Goal: Transaction & Acquisition: Purchase product/service

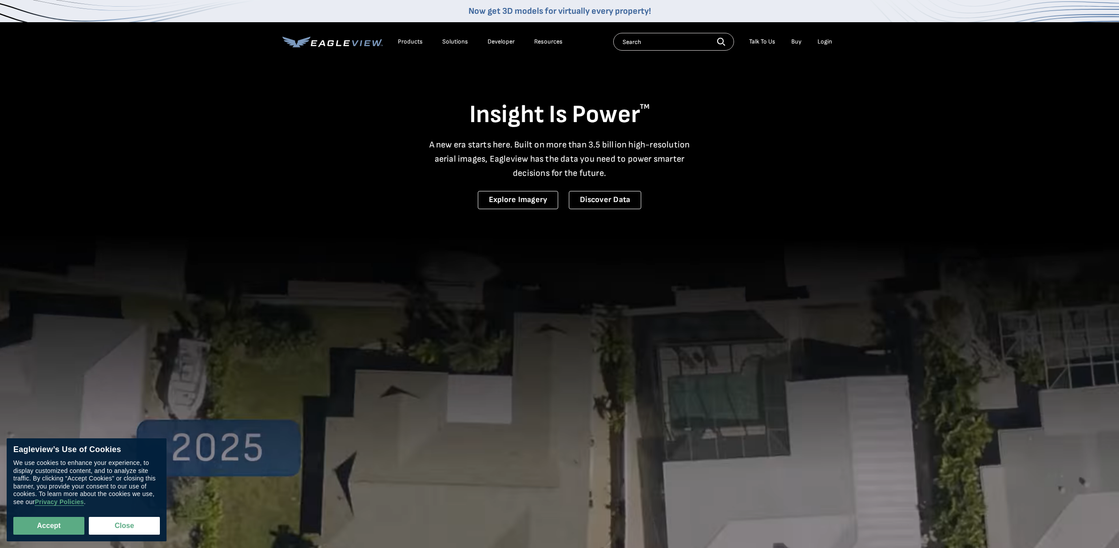
click at [827, 41] on div "Login" at bounding box center [824, 42] width 15 height 8
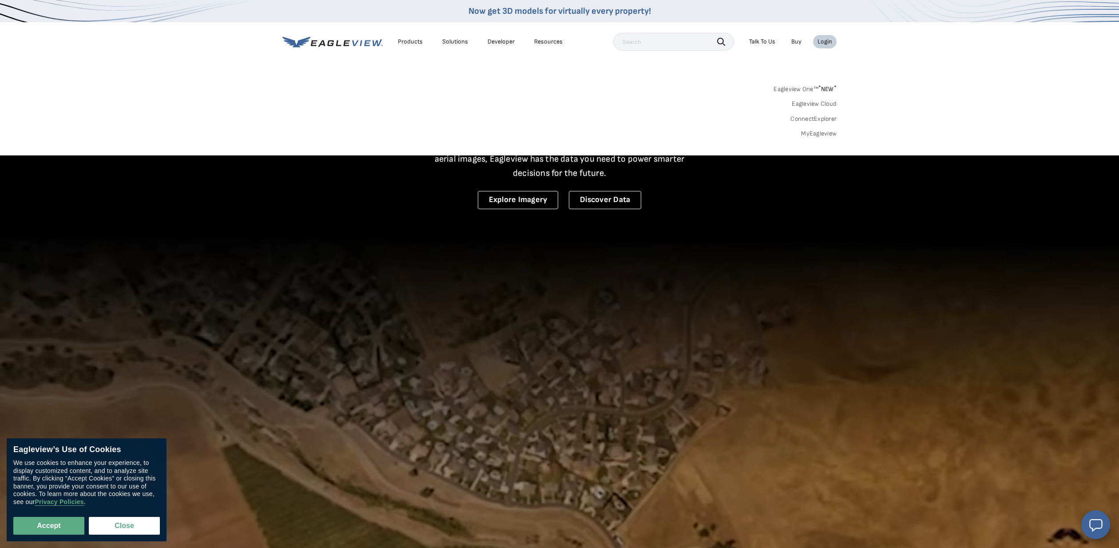
click at [826, 41] on div "Login" at bounding box center [824, 42] width 15 height 8
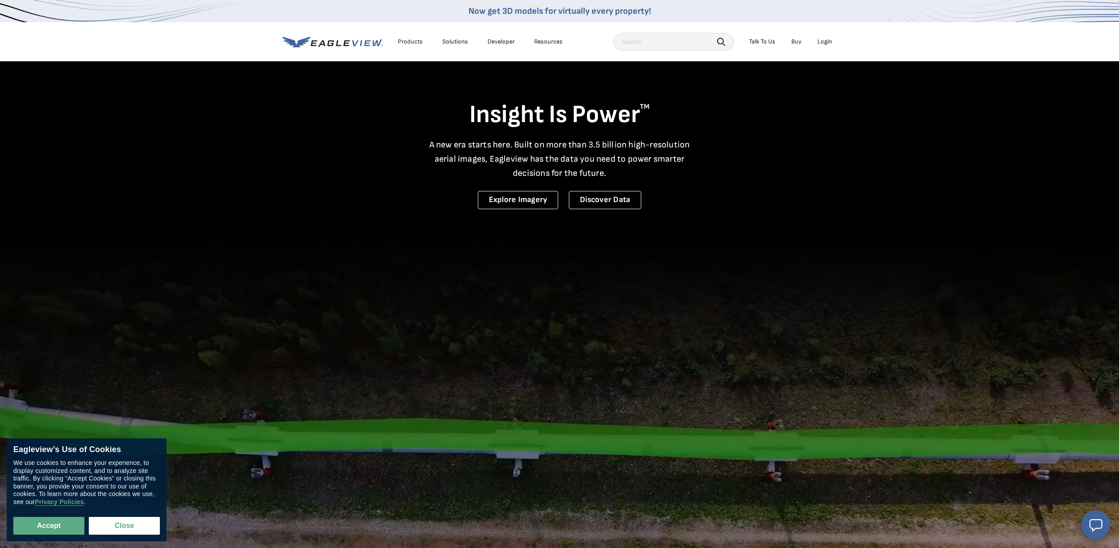
click at [825, 41] on div "Login" at bounding box center [824, 42] width 15 height 8
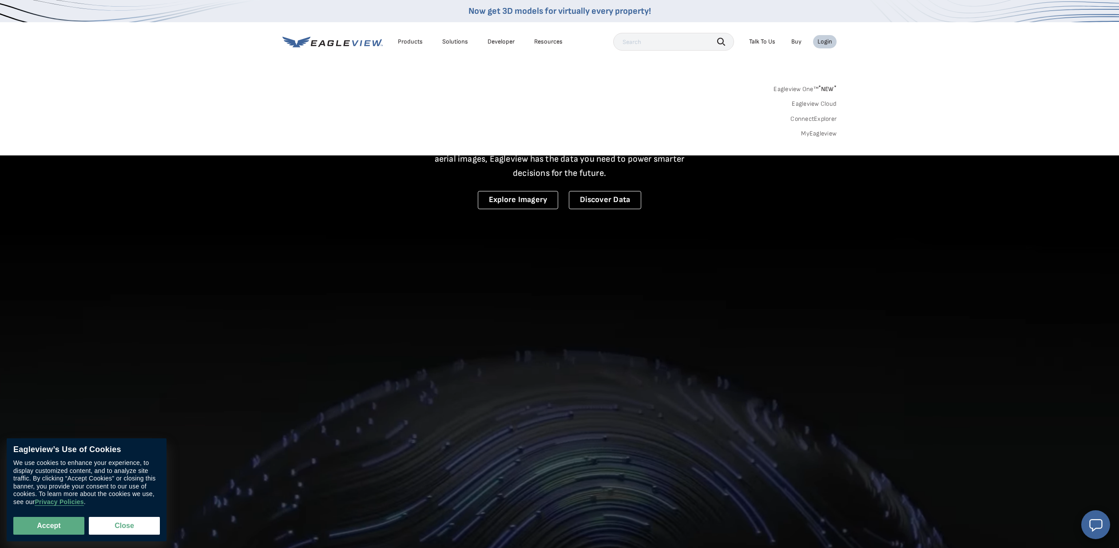
click at [828, 132] on link "MyEagleview" at bounding box center [819, 134] width 36 height 8
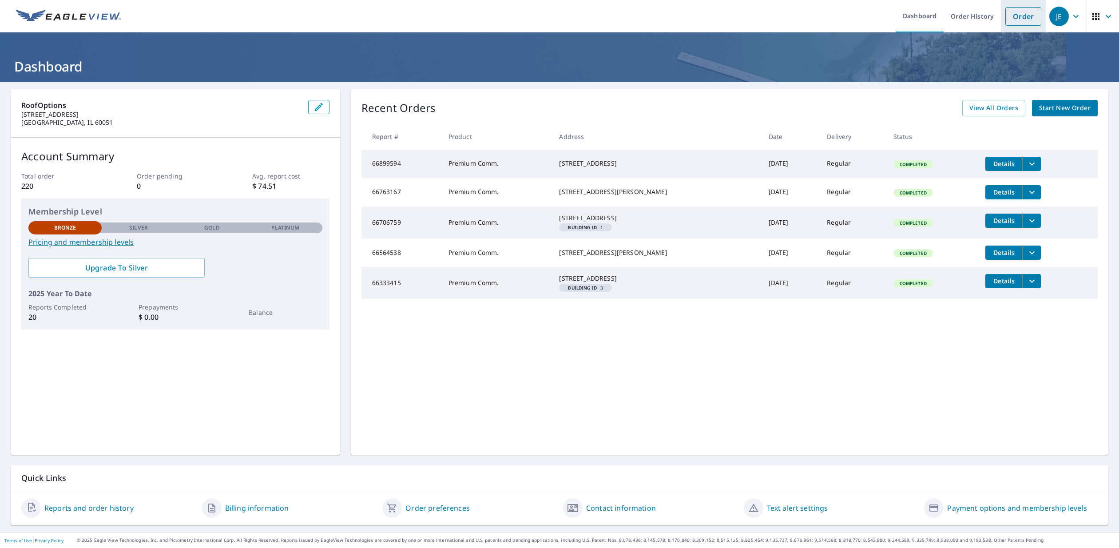
click at [1024, 19] on link "Order" at bounding box center [1023, 16] width 36 height 19
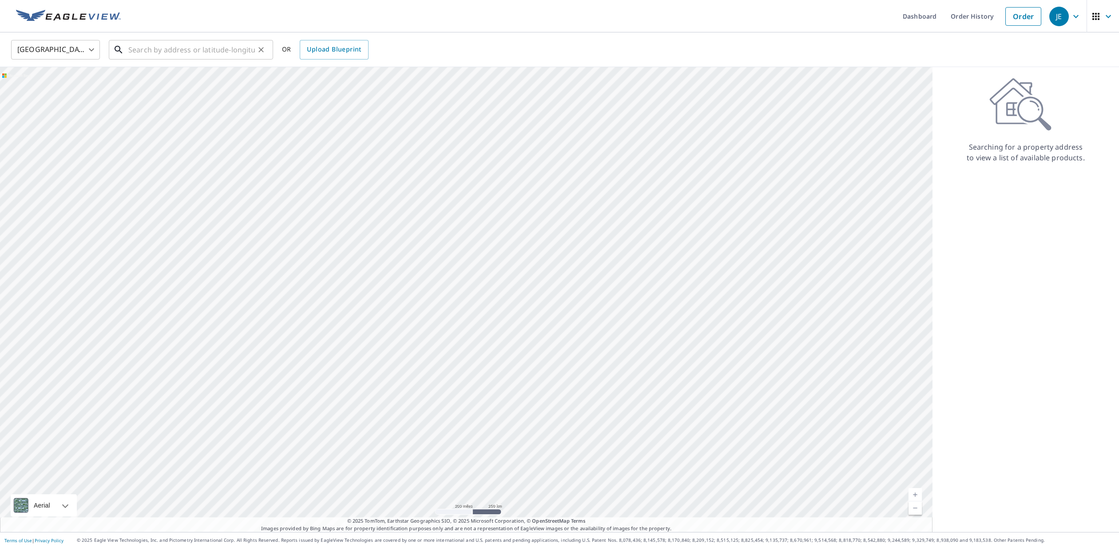
click at [190, 51] on input "text" at bounding box center [191, 49] width 127 height 25
paste input "[STREET_ADDRESS]"
click at [202, 76] on span "[STREET_ADDRESS]" at bounding box center [196, 75] width 139 height 11
type input "[STREET_ADDRESS]"
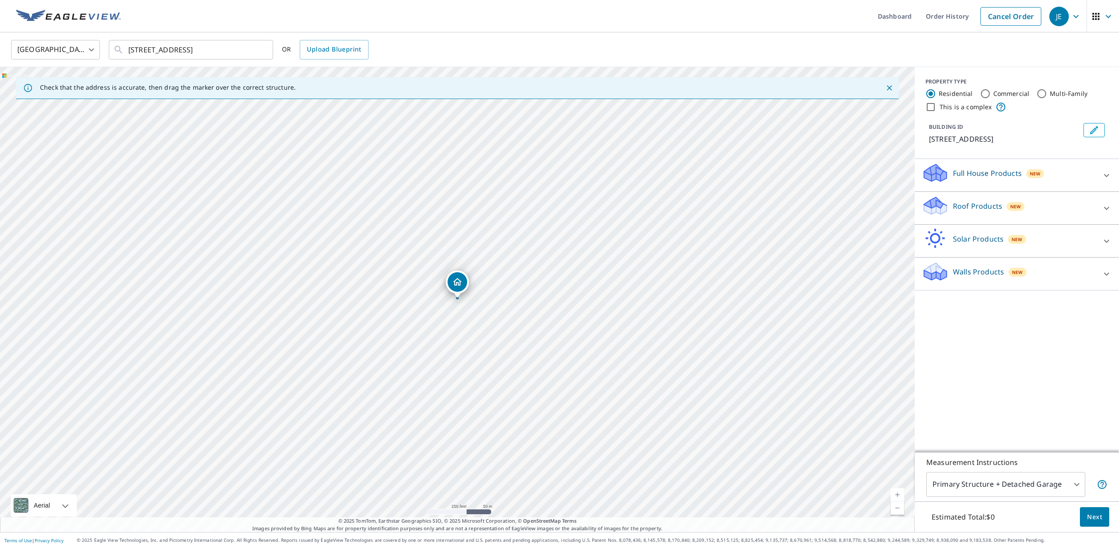
click at [981, 95] on input "Commercial" at bounding box center [985, 93] width 11 height 11
radio input "true"
type input "4"
click at [899, 497] on link "Current Level 17, Zoom In" at bounding box center [896, 494] width 13 height 13
click at [899, 497] on link "Current Level 18, Zoom In" at bounding box center [896, 494] width 13 height 13
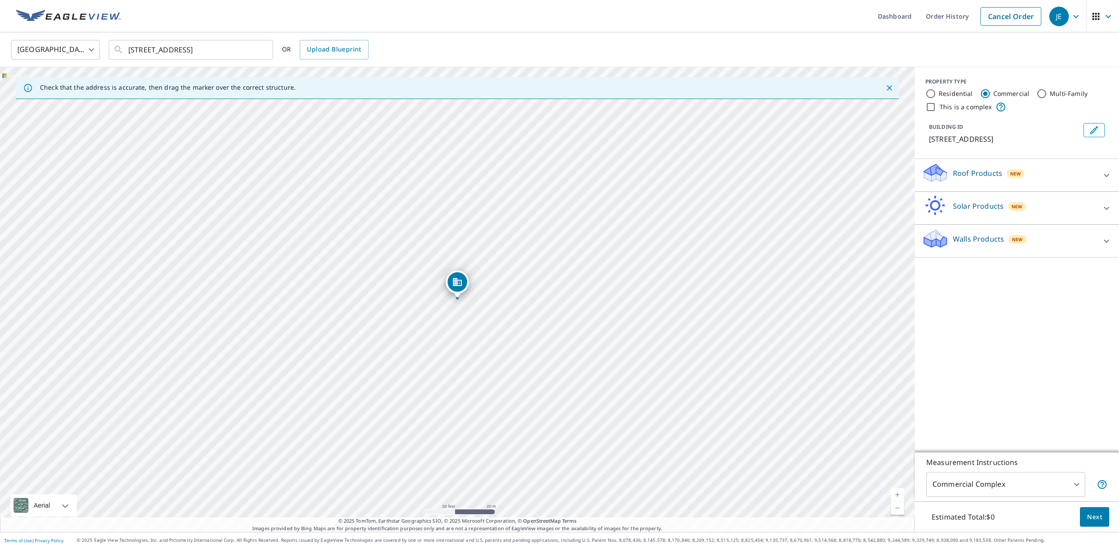
click at [899, 497] on link "Current Level 19, Zoom In" at bounding box center [896, 494] width 13 height 13
click at [899, 497] on link "Current Level 20, Zoom In Disabled" at bounding box center [896, 494] width 13 height 13
drag, startPoint x: 598, startPoint y: 401, endPoint x: 667, endPoint y: 344, distance: 89.9
click at [667, 344] on div "[STREET_ADDRESS]" at bounding box center [457, 299] width 914 height 465
drag, startPoint x: 527, startPoint y: 224, endPoint x: 487, endPoint y: 254, distance: 50.3
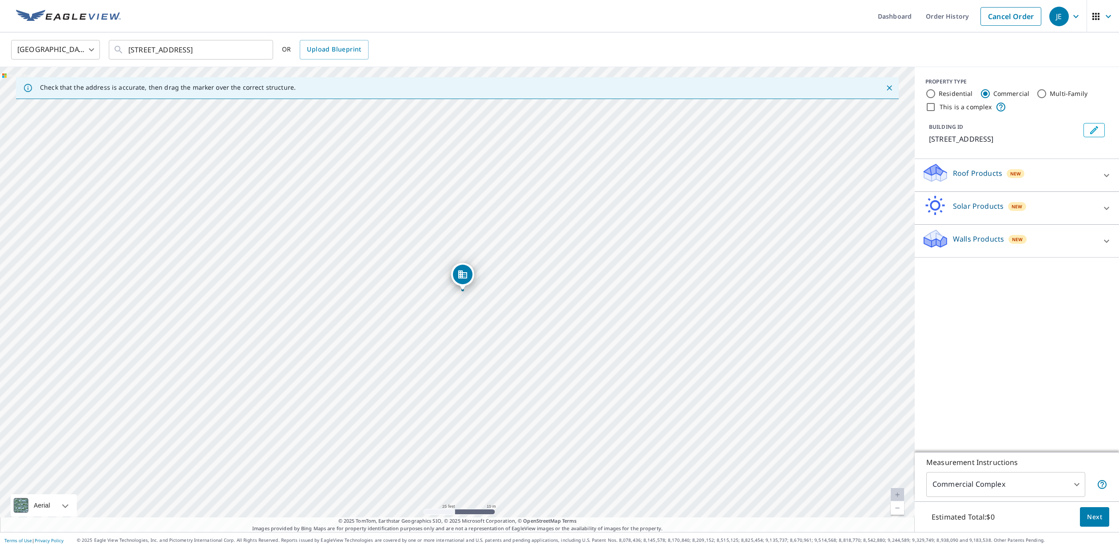
drag, startPoint x: 457, startPoint y: 283, endPoint x: 463, endPoint y: 275, distance: 9.6
click at [976, 178] on p "Roof Products" at bounding box center [977, 173] width 49 height 11
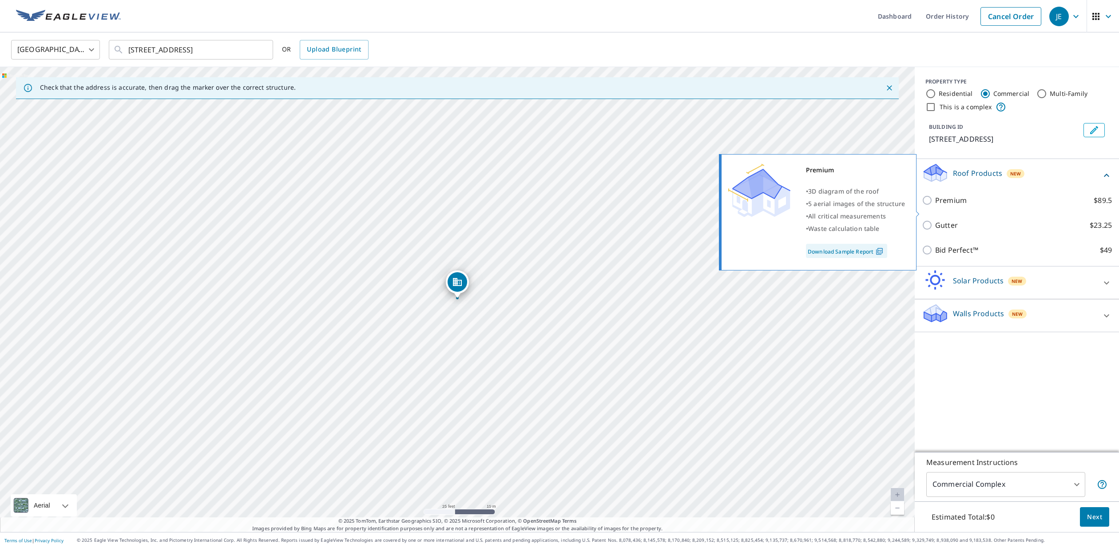
click at [927, 206] on input "Premium $89.5" at bounding box center [928, 200] width 13 height 11
checkbox input "true"
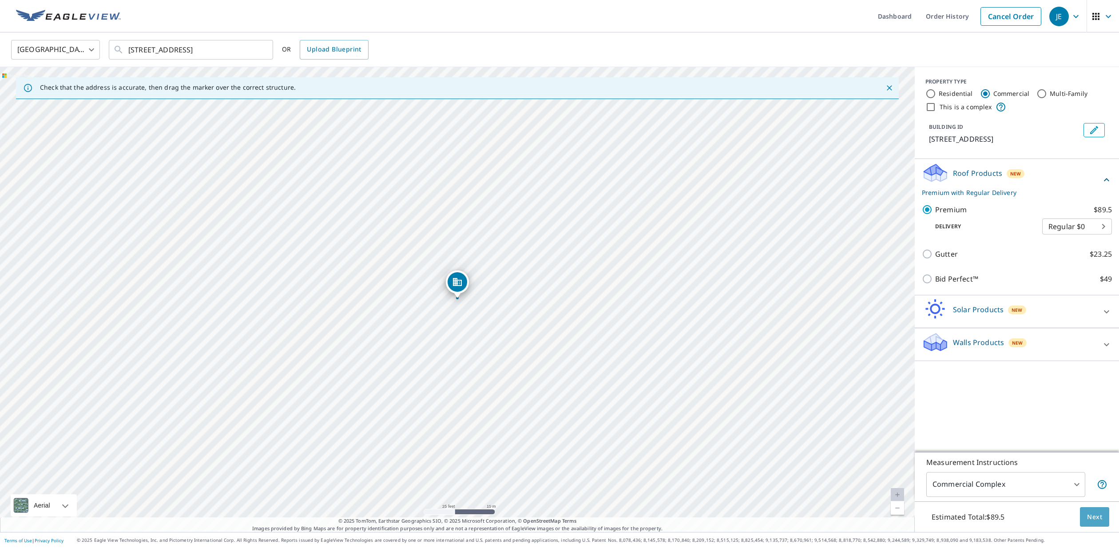
click at [1094, 516] on span "Next" at bounding box center [1094, 516] width 15 height 11
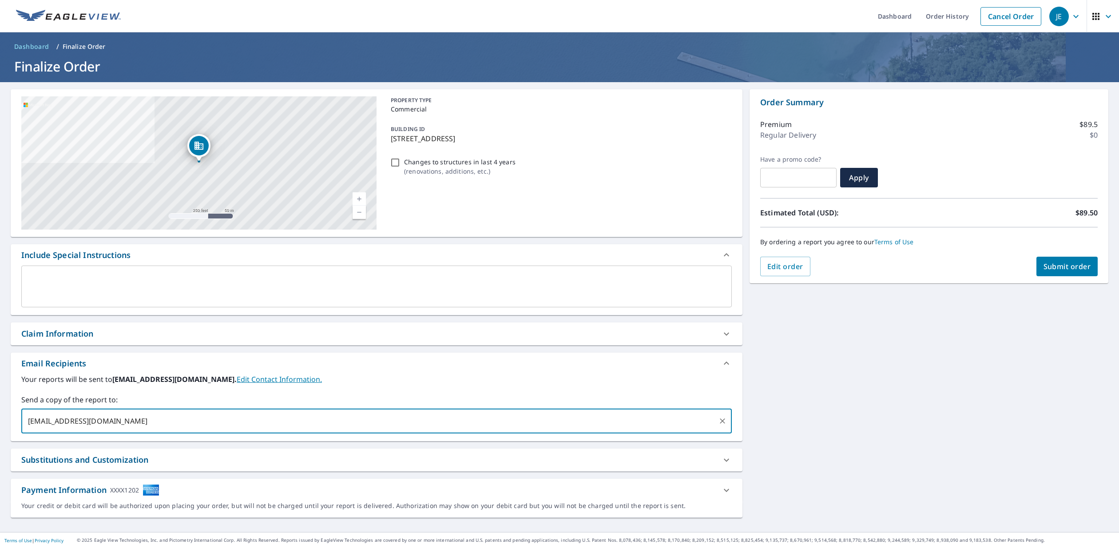
type input "fjh@roofoptions.com"
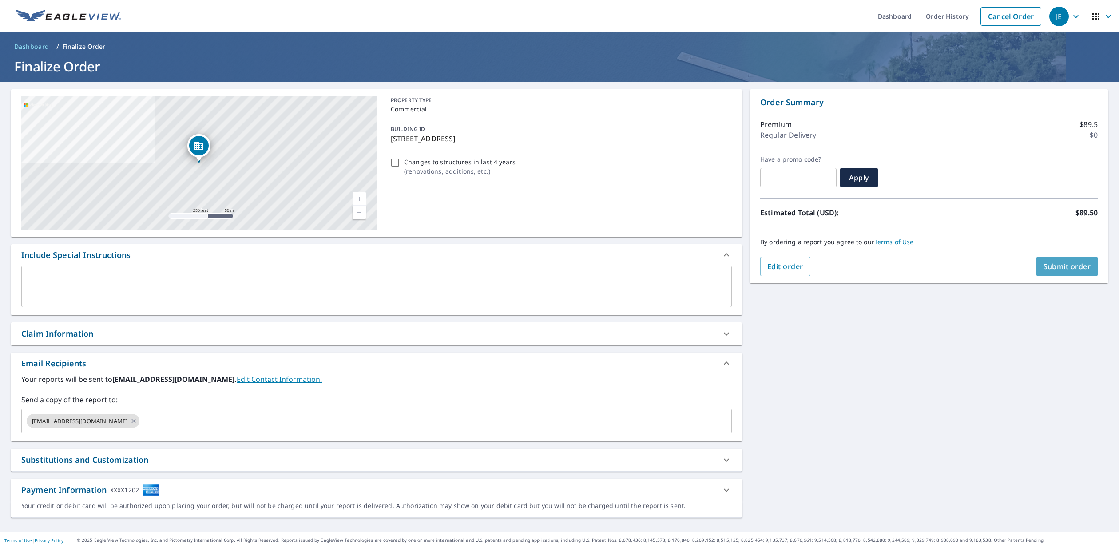
click at [1059, 267] on span "Submit order" at bounding box center [1066, 266] width 47 height 10
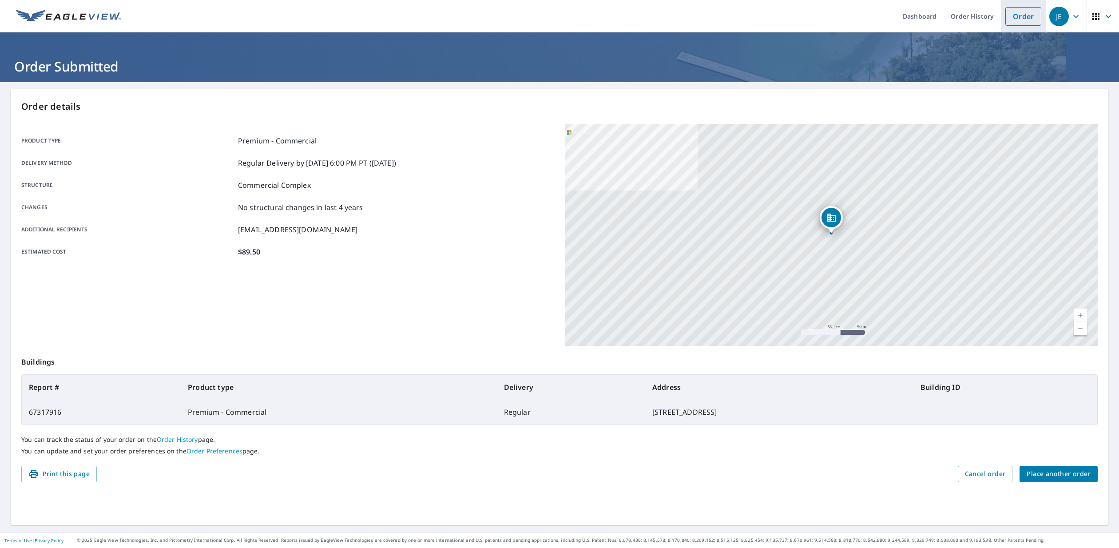
click at [1030, 19] on link "Order" at bounding box center [1023, 16] width 36 height 19
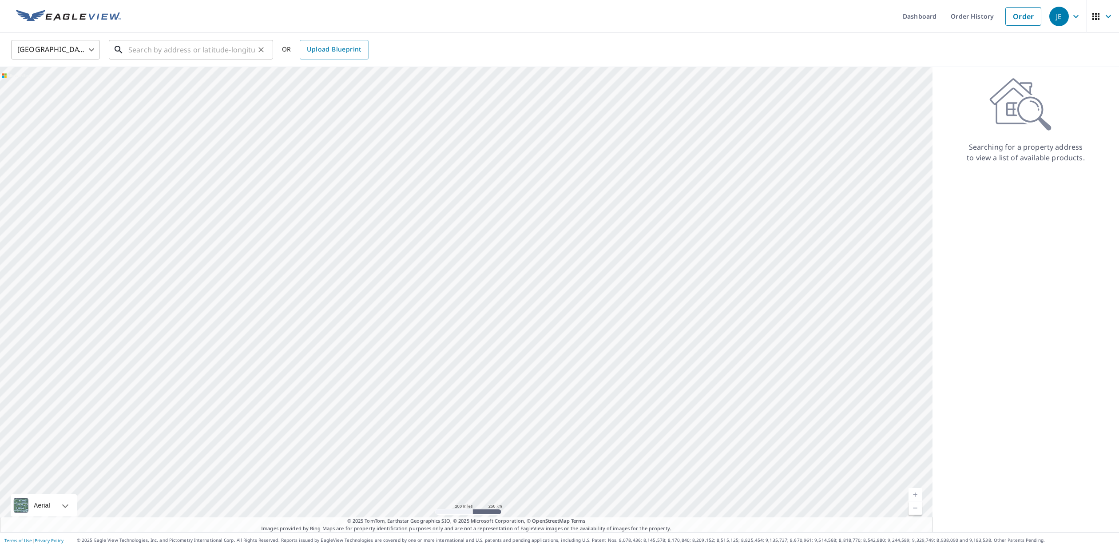
click at [219, 53] on input "text" at bounding box center [191, 49] width 127 height 25
paste input "4119 W Shamrock Ln McHenry IL 60050"
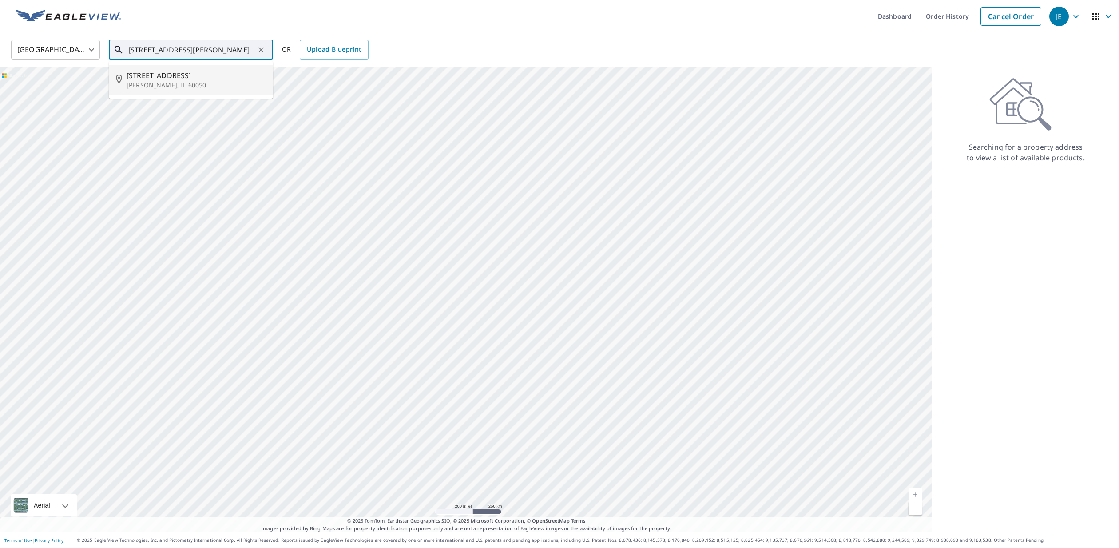
click at [179, 71] on span "4119 W Shamrock Ln" at bounding box center [196, 75] width 139 height 11
type input "4119 W Shamrock Ln Mchenry, IL 60050"
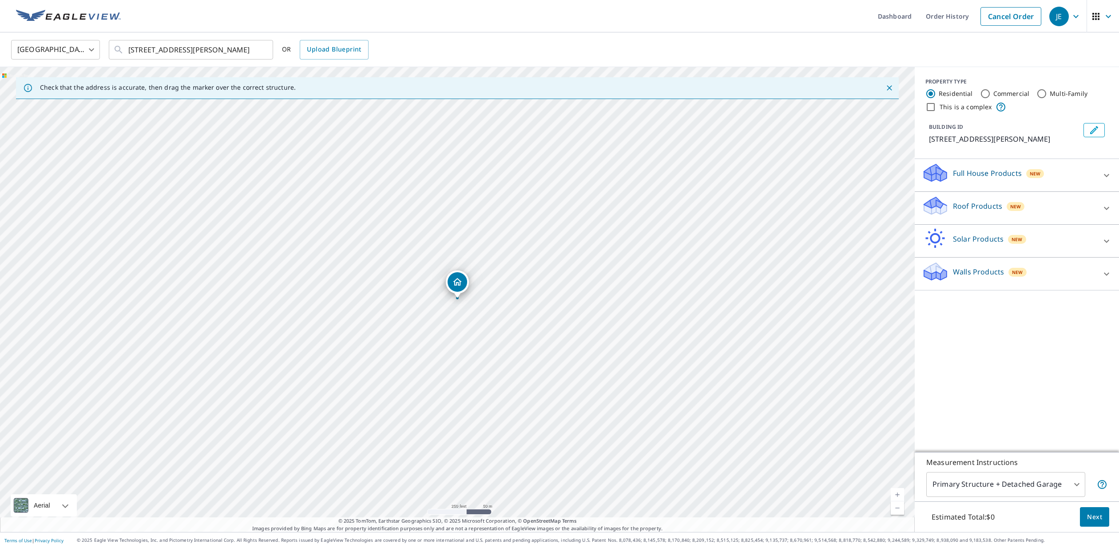
click at [984, 96] on input "Commercial" at bounding box center [985, 93] width 11 height 11
radio input "true"
type input "4"
click at [995, 174] on p "Roof Products" at bounding box center [977, 173] width 49 height 11
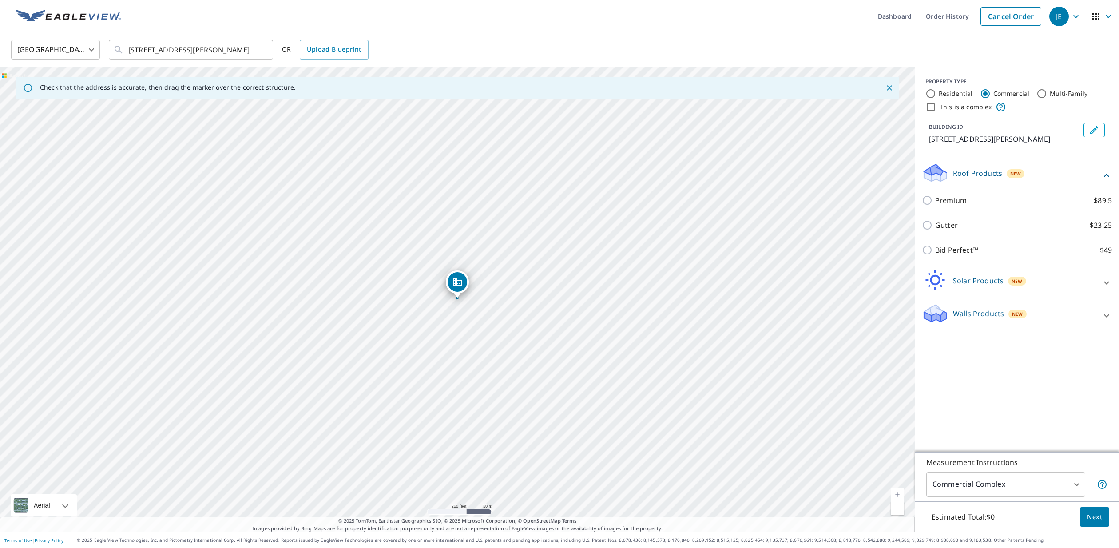
click at [898, 492] on link "Current Level 17, Zoom In" at bounding box center [896, 494] width 13 height 13
click at [898, 492] on link "Current Level 18, Zoom In" at bounding box center [896, 494] width 13 height 13
click at [898, 492] on link "Current Level 19, Zoom In" at bounding box center [896, 494] width 13 height 13
click at [1089, 516] on span "Next" at bounding box center [1094, 516] width 15 height 11
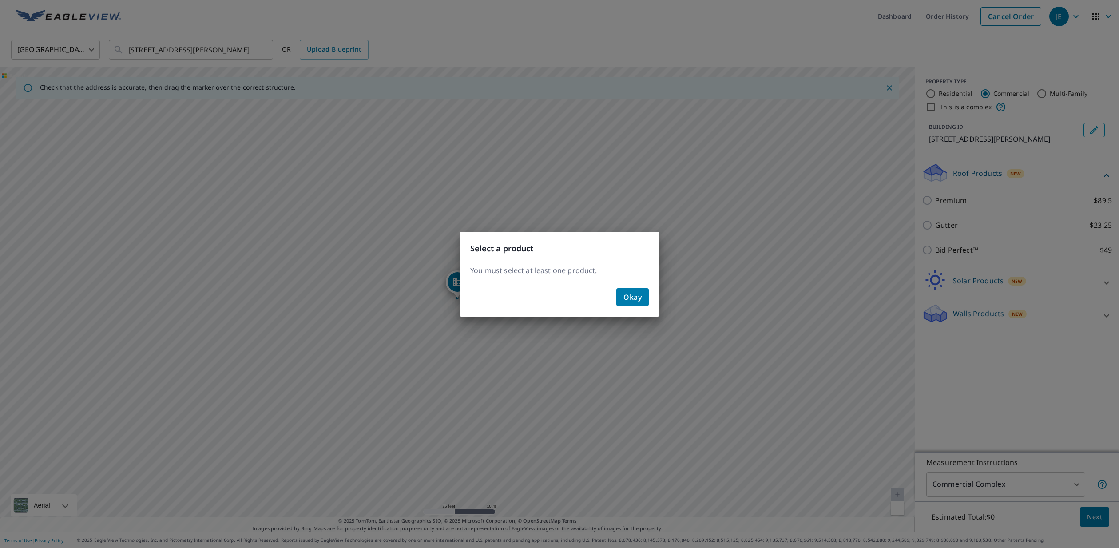
click at [632, 301] on span "Okay" at bounding box center [632, 297] width 18 height 12
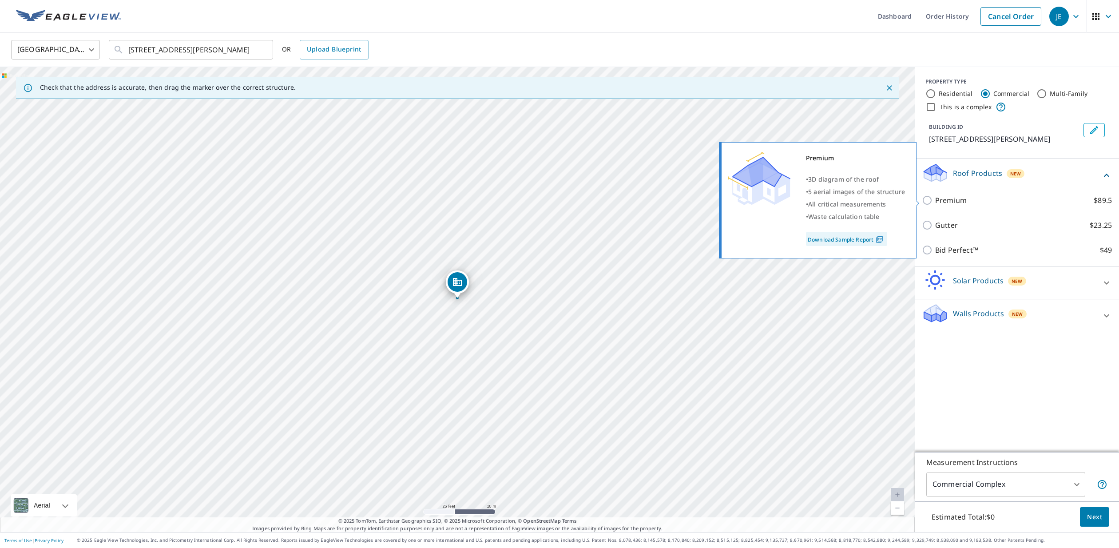
click at [927, 201] on input "Premium $89.5" at bounding box center [928, 200] width 13 height 11
checkbox input "true"
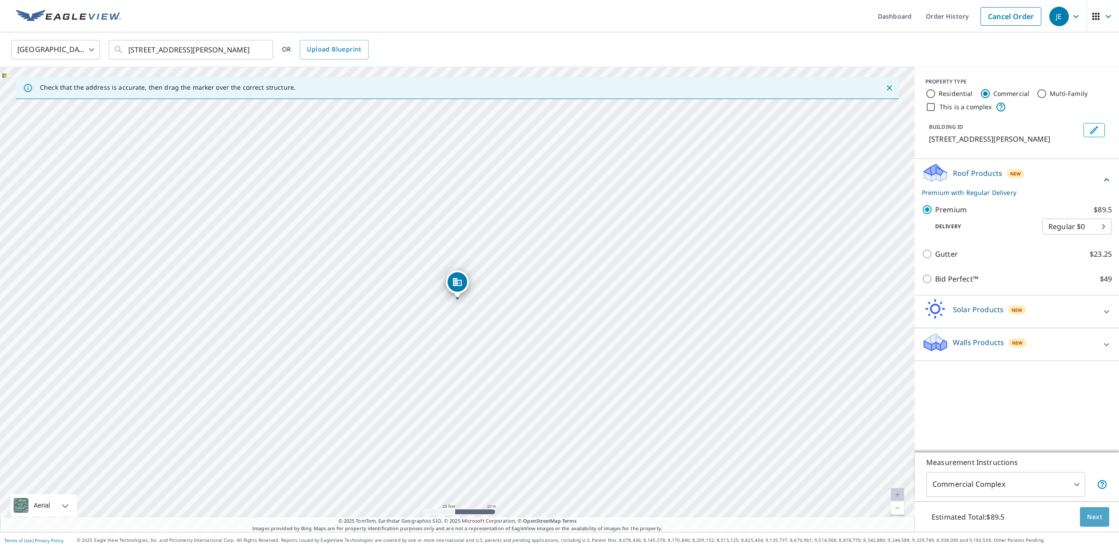
click at [1091, 519] on span "Next" at bounding box center [1094, 516] width 15 height 11
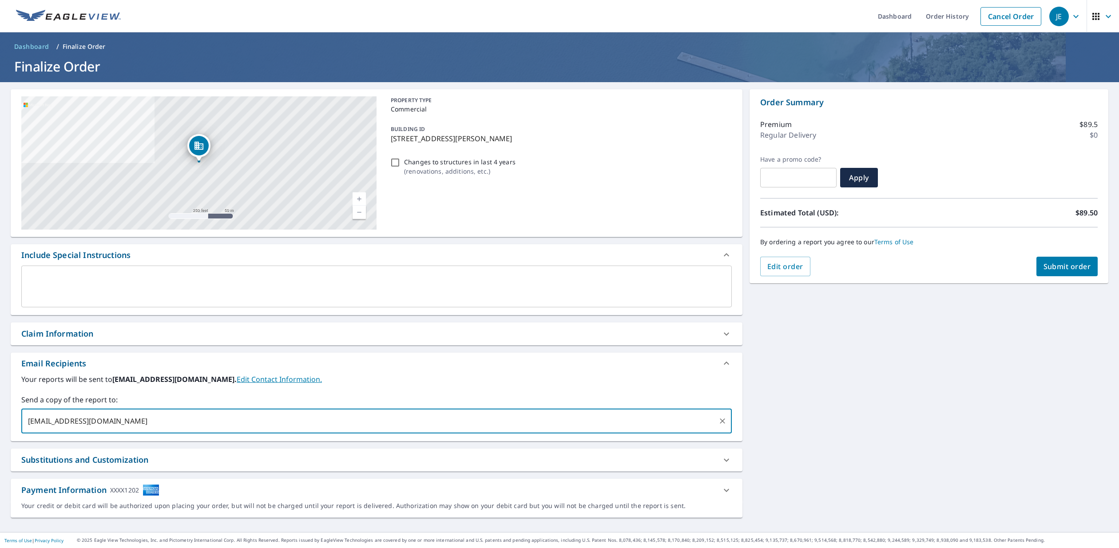
type input "fjh@roofoptions.com"
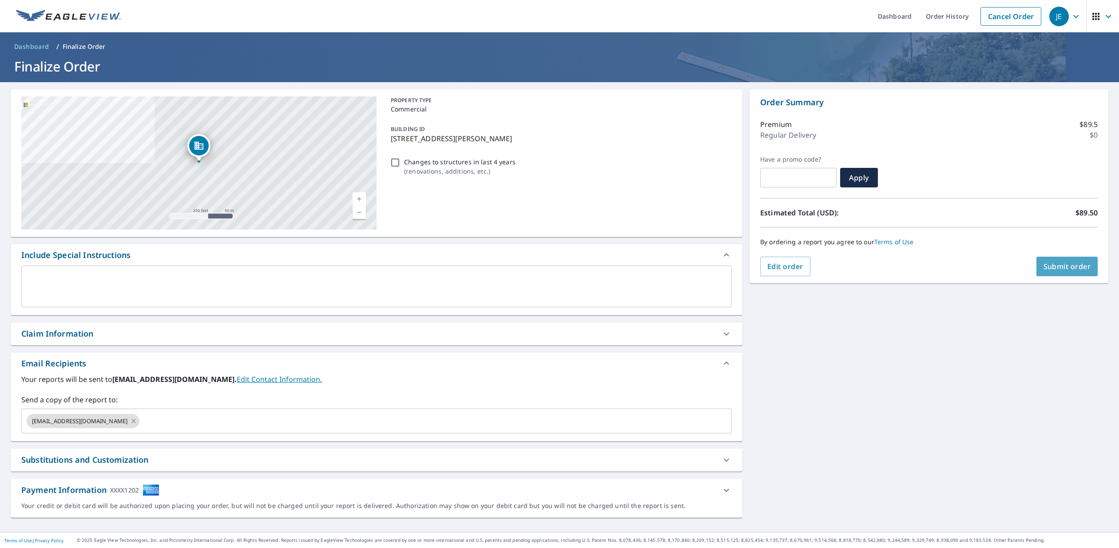
click at [1079, 269] on span "Submit order" at bounding box center [1066, 266] width 47 height 10
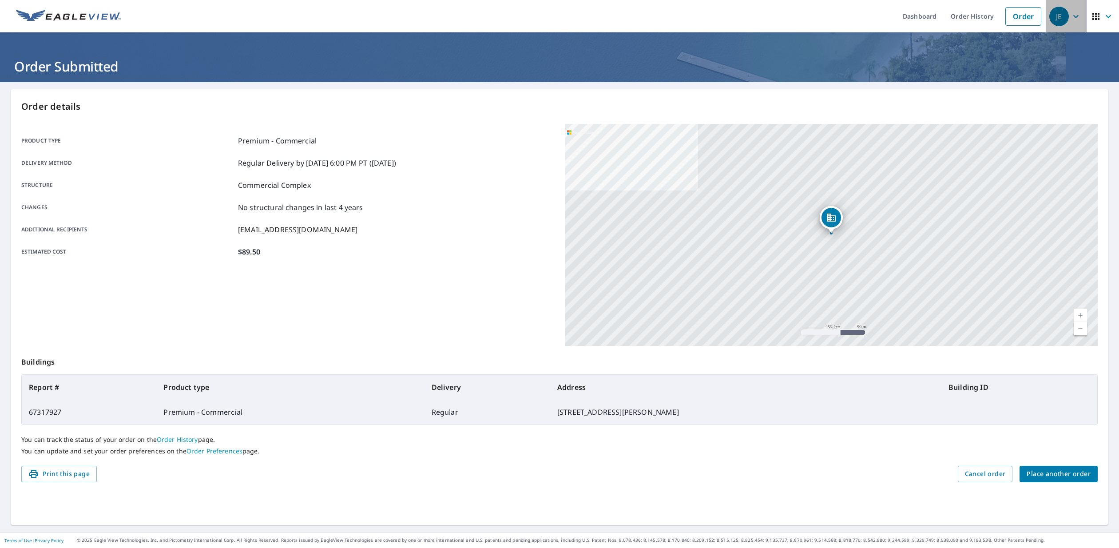
click at [1072, 16] on icon "button" at bounding box center [1075, 16] width 11 height 11
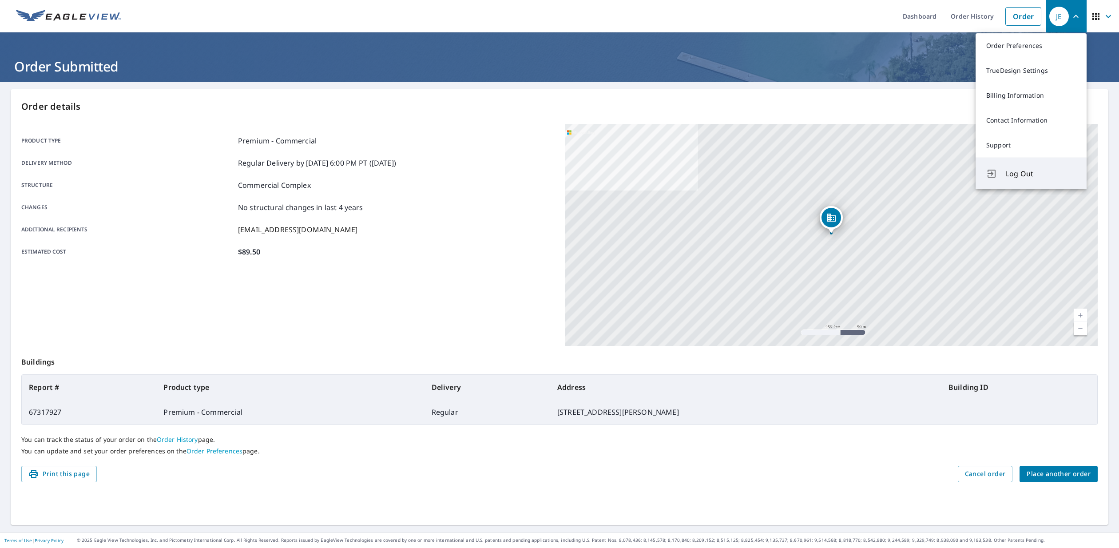
click at [1018, 178] on span "Log Out" at bounding box center [1040, 173] width 70 height 11
